Goal: Task Accomplishment & Management: Use online tool/utility

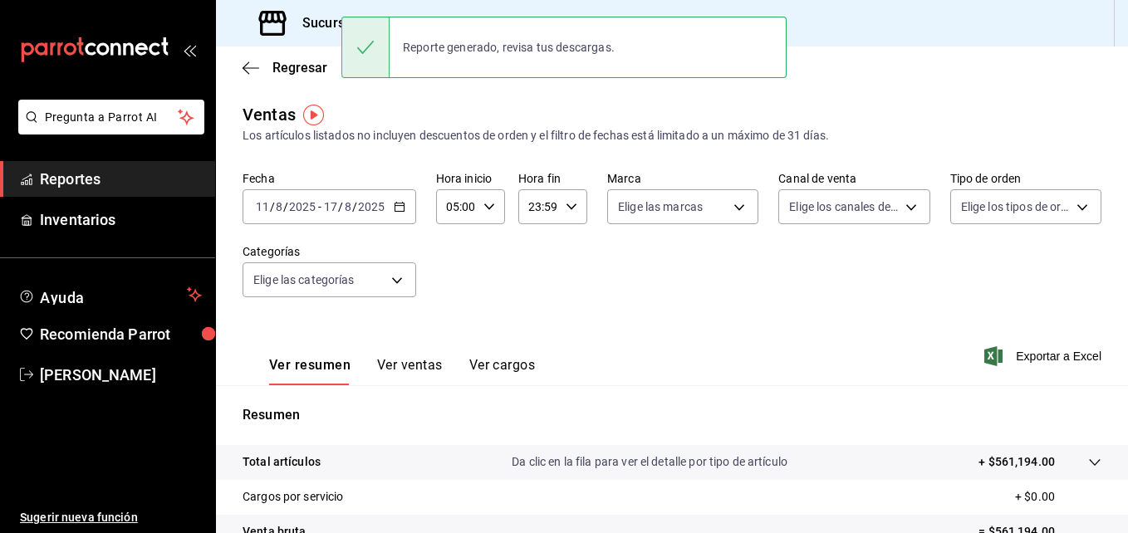
click at [486, 101] on main "Regresar Ventas Los artículos listados no incluyen descuentos de orden y el fil…" at bounding box center [672, 421] width 912 height 749
click at [345, 30] on div at bounding box center [365, 47] width 48 height 60
click at [363, 39] on icon at bounding box center [366, 47] width 20 height 20
click at [375, 56] on icon at bounding box center [366, 47] width 20 height 20
click at [882, 102] on div "Ventas Los artículos listados no incluyen descuentos de orden y el filtro de fe…" at bounding box center [672, 123] width 859 height 42
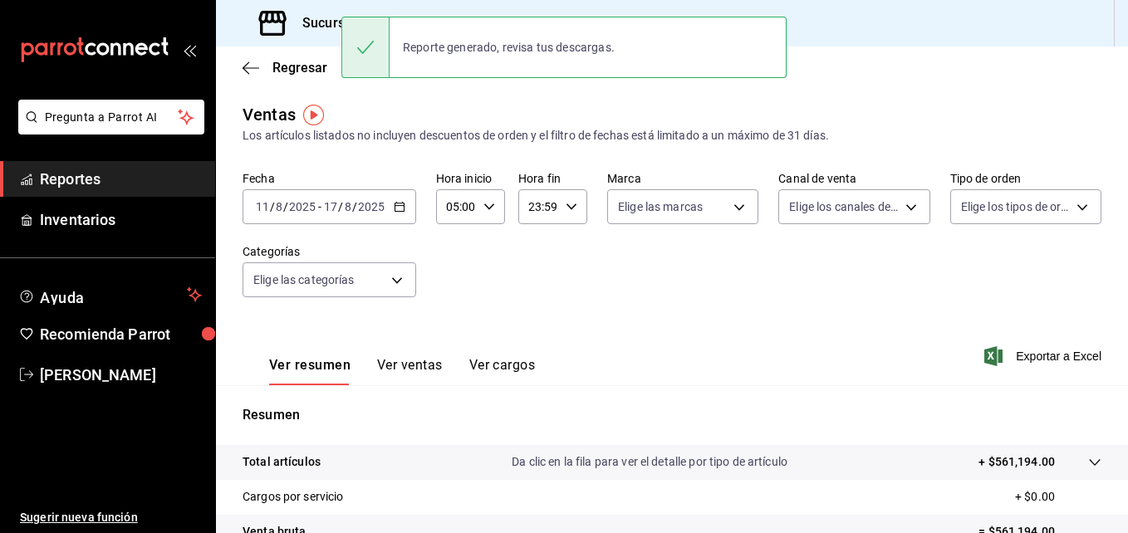
click at [284, 59] on div "Regresar" at bounding box center [672, 68] width 912 height 42
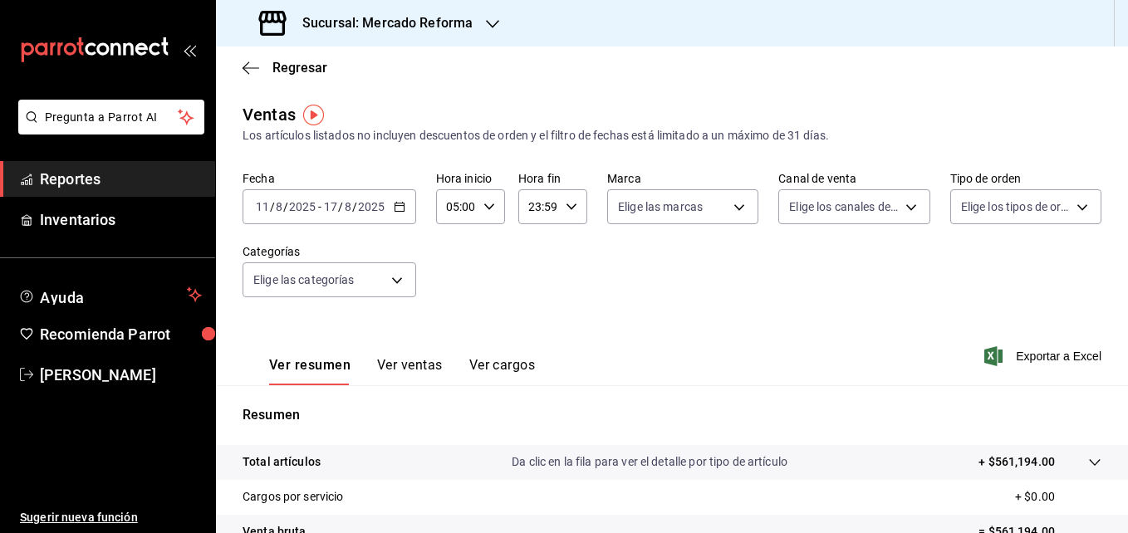
click at [320, 26] on h3 "Sucursal: Mercado Reforma" at bounding box center [381, 23] width 184 height 20
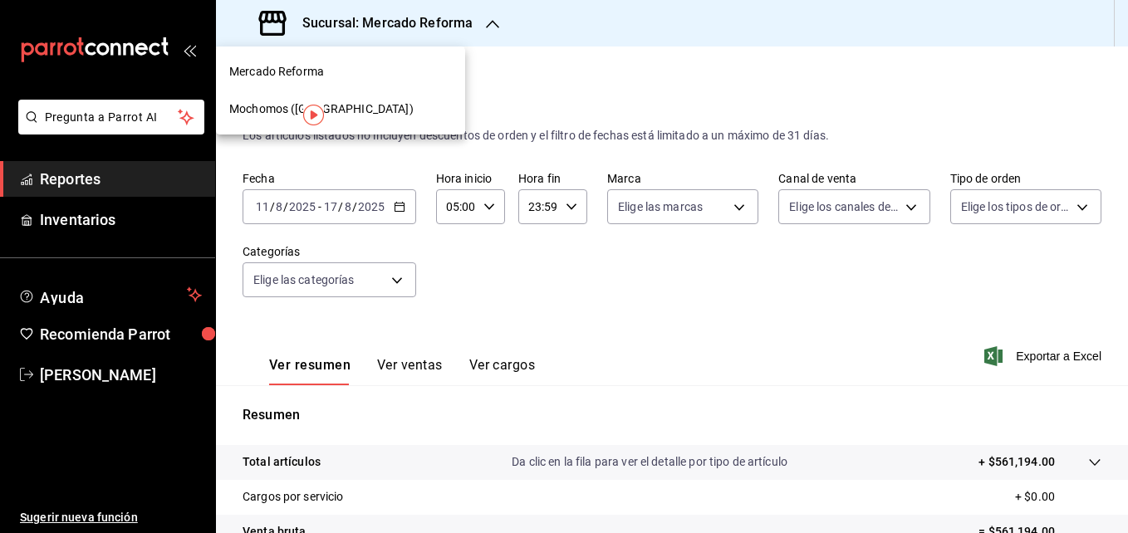
click at [350, 108] on span "Mochomos ([GEOGRAPHIC_DATA])" at bounding box center [321, 109] width 184 height 17
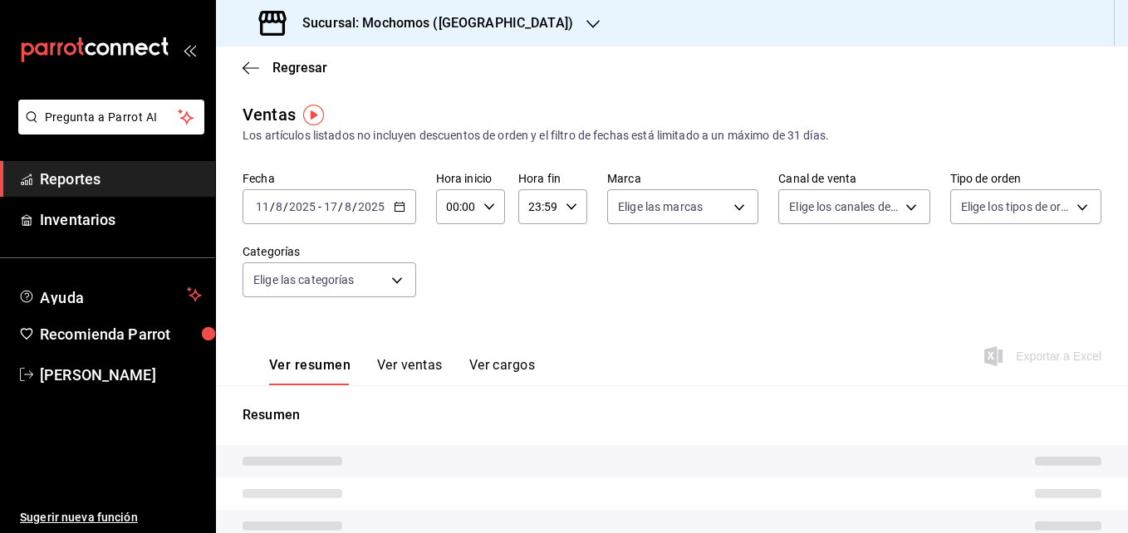
type input "05:00"
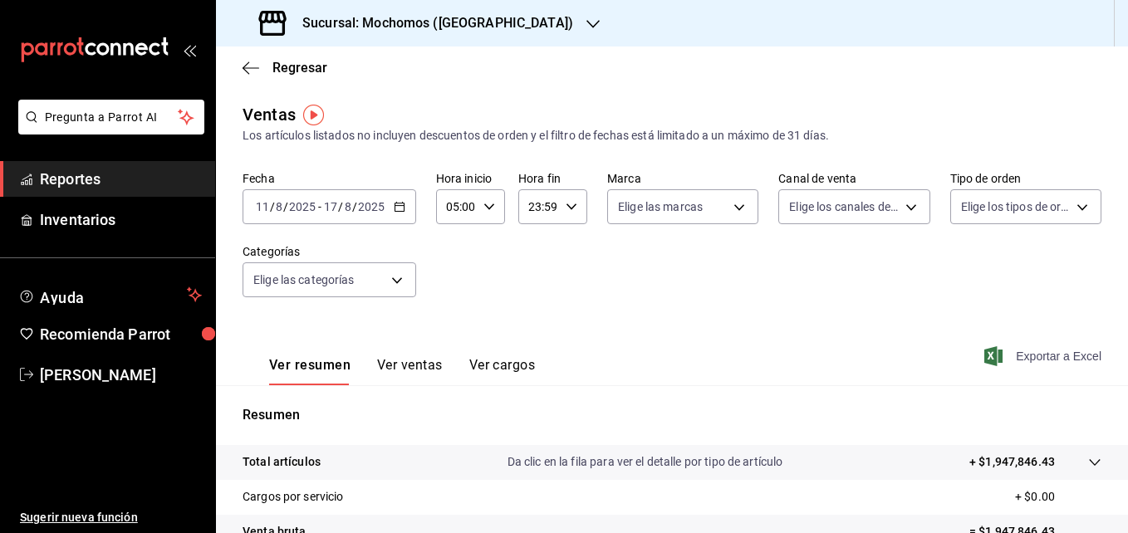
click at [1016, 361] on span "Exportar a Excel" at bounding box center [1045, 356] width 114 height 20
